Goal: Information Seeking & Learning: Learn about a topic

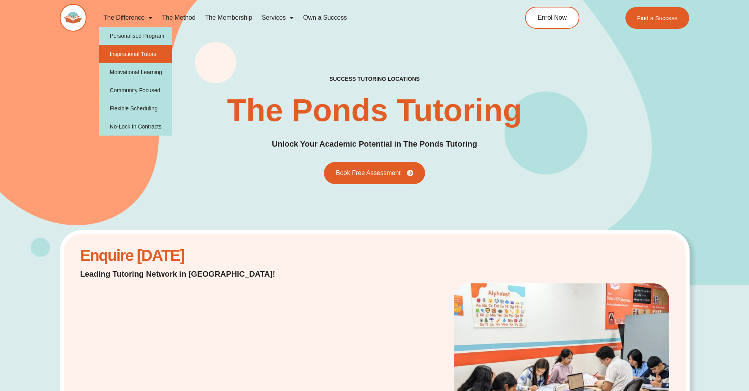
click at [143, 59] on link "Inspirational Tutors" at bounding box center [136, 54] width 74 height 18
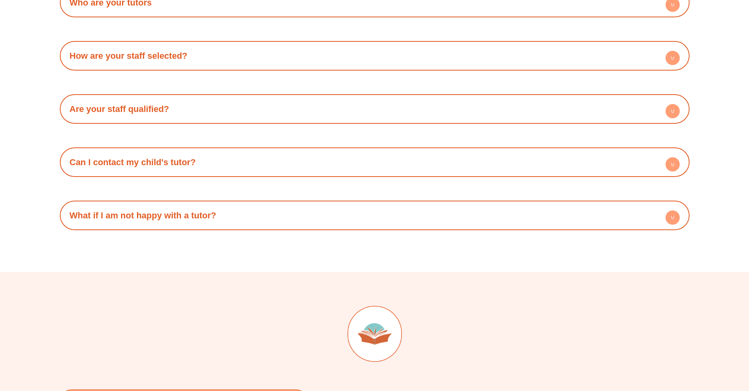
scroll to position [1457, 0]
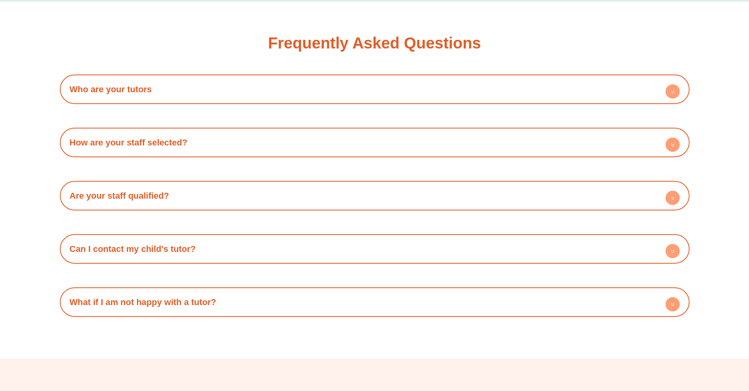
click at [230, 92] on div "Who are your tutors All our tutors are high achieving high school graduates whi…" at bounding box center [375, 89] width 630 height 30
click at [224, 78] on h4 "Who are your tutors" at bounding box center [375, 89] width 622 height 22
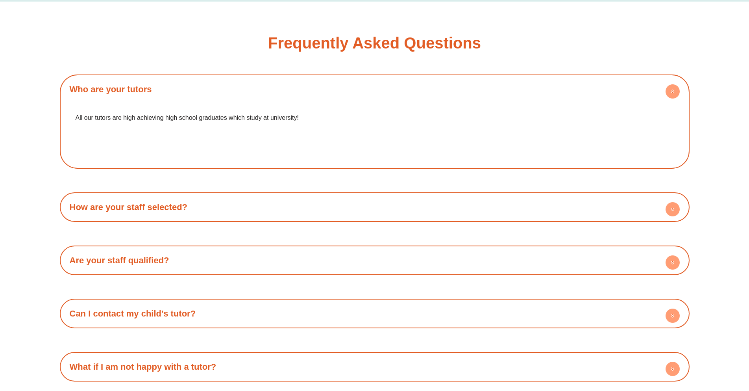
click at [224, 78] on h4 "Who are your tutors" at bounding box center [375, 89] width 622 height 22
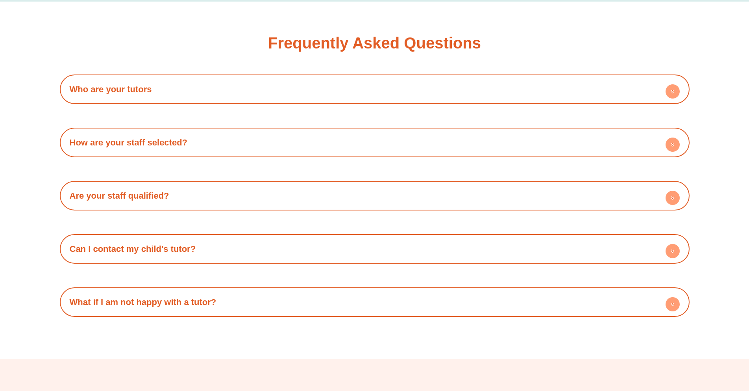
click at [200, 128] on div "How are your staff selected? All our staff are selected by going thorough proce…" at bounding box center [375, 143] width 630 height 30
click at [195, 133] on h4 "How are your staff selected?" at bounding box center [375, 143] width 622 height 22
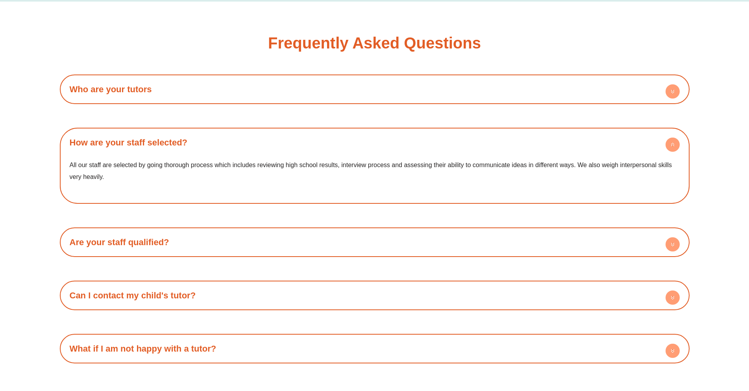
click at [195, 133] on h4 "How are your staff selected?" at bounding box center [375, 143] width 622 height 22
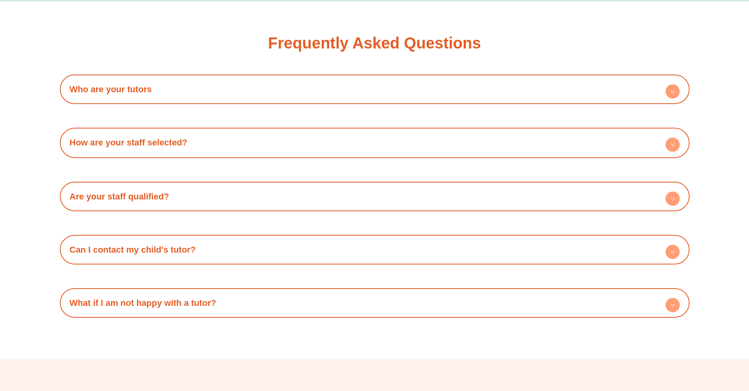
click at [165, 208] on div "Who are your tutors All our tutors are high achieving high school graduates whi…" at bounding box center [375, 195] width 630 height 243
click at [165, 190] on h4 "Are your staff qualified?" at bounding box center [375, 196] width 622 height 22
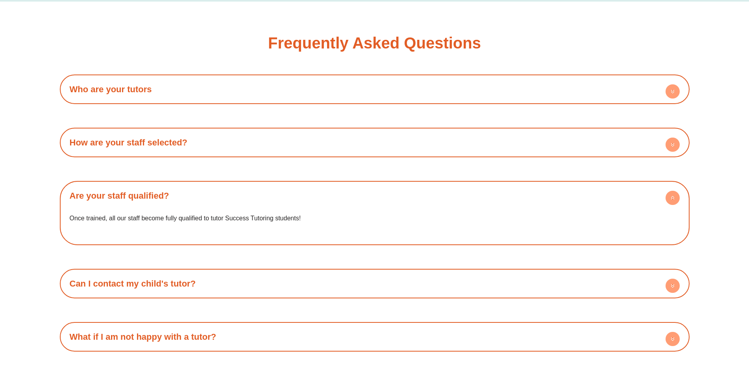
click at [165, 190] on h4 "Are your staff qualified?" at bounding box center [375, 196] width 622 height 22
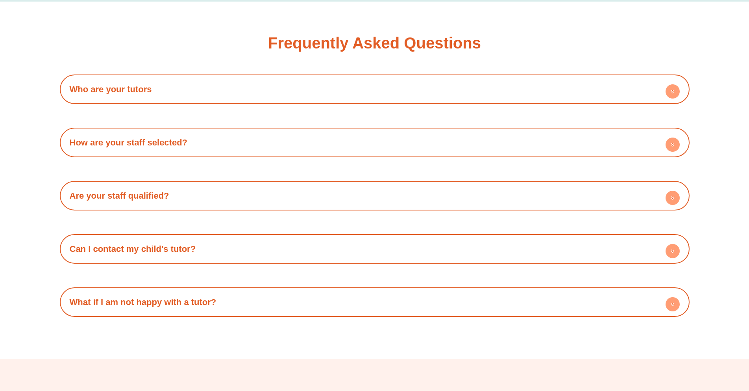
click at [169, 238] on h4 "Can I contact my child's tutor?" at bounding box center [375, 249] width 622 height 22
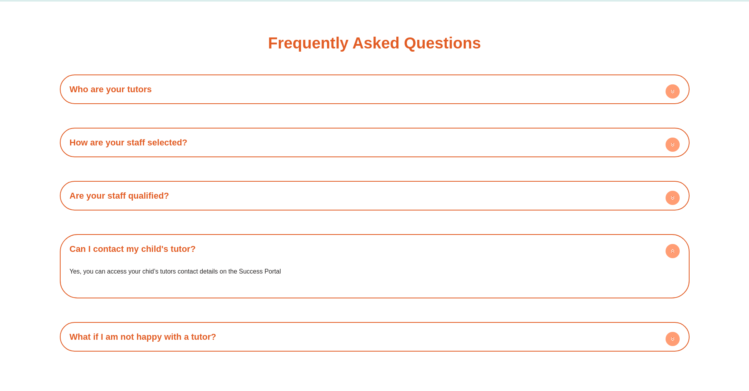
click at [169, 238] on h4 "Can I contact my child's tutor?" at bounding box center [375, 249] width 622 height 22
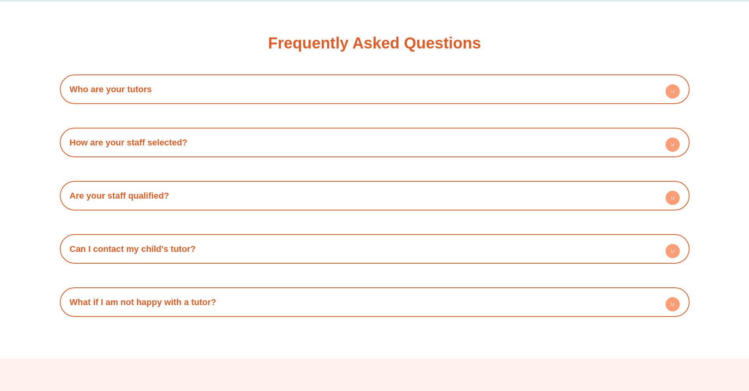
click at [181, 297] on link "What if I am not happy with a tutor?" at bounding box center [143, 302] width 147 height 10
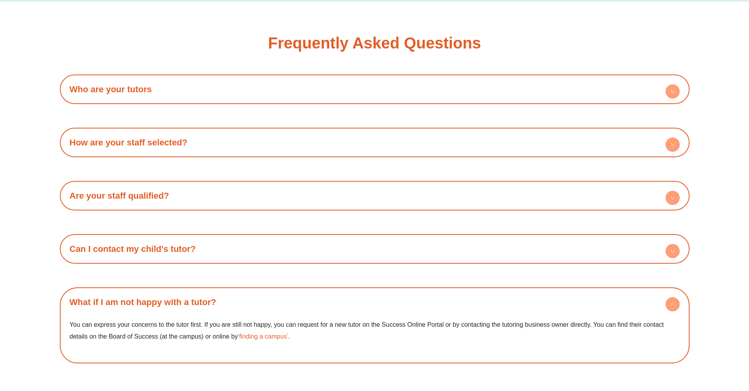
click at [181, 297] on link "What if I am not happy with a tutor?" at bounding box center [143, 302] width 147 height 10
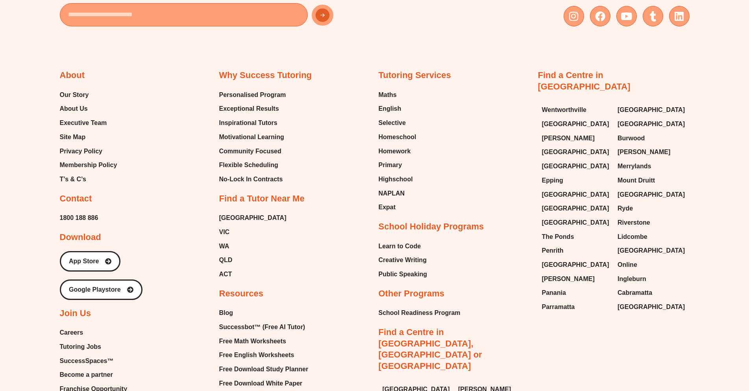
scroll to position [1969, 0]
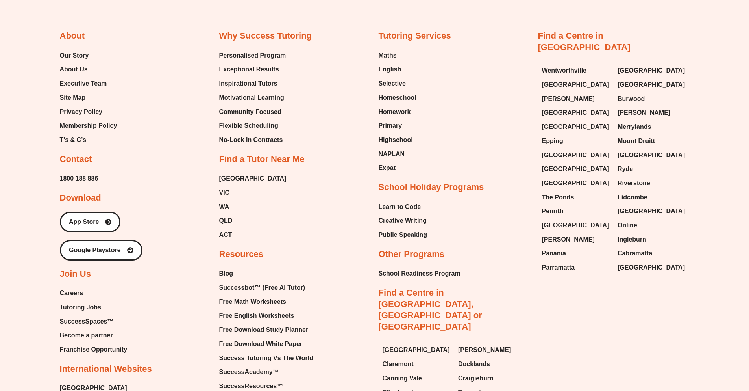
click at [70, 287] on span "Careers" at bounding box center [72, 293] width 24 height 12
